Goal: Transaction & Acquisition: Book appointment/travel/reservation

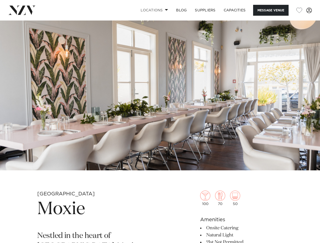
click at [153, 10] on link "Locations" at bounding box center [154, 10] width 35 height 11
click at [271, 10] on button "Message Venue" at bounding box center [270, 10] width 35 height 11
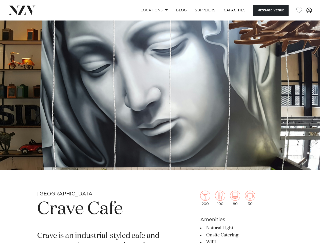
click at [153, 10] on link "Locations" at bounding box center [154, 10] width 35 height 11
click at [271, 10] on button "Message Venue" at bounding box center [270, 10] width 35 height 11
